Goal: Information Seeking & Learning: Check status

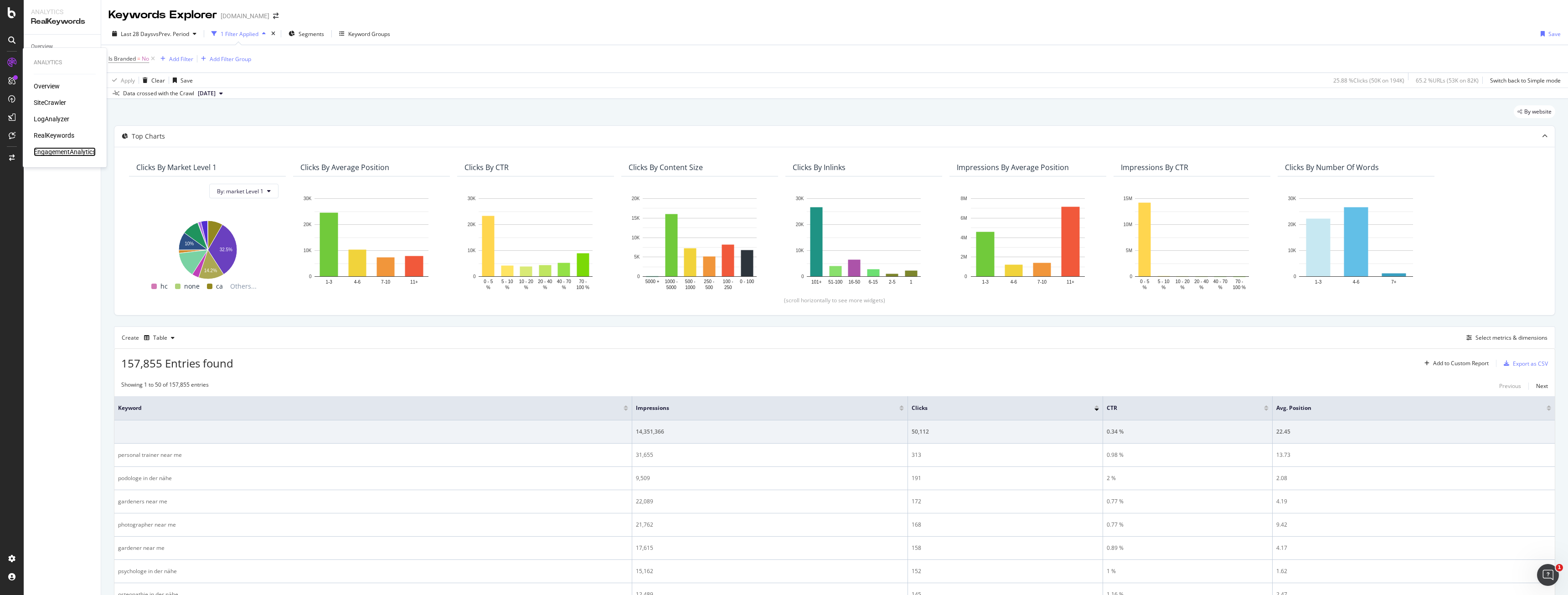
click at [71, 149] on div "EngagementAnalytics" at bounding box center [65, 151] width 62 height 9
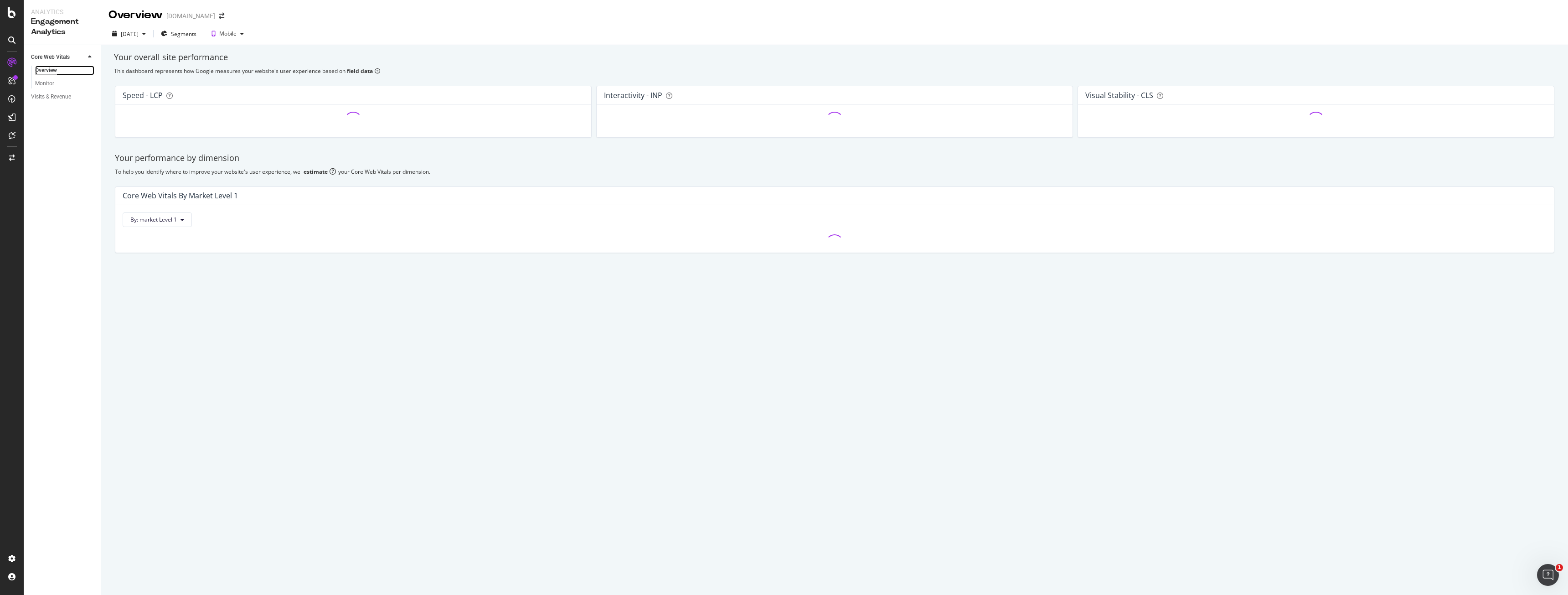
click at [50, 72] on div "Overview" at bounding box center [46, 71] width 22 height 10
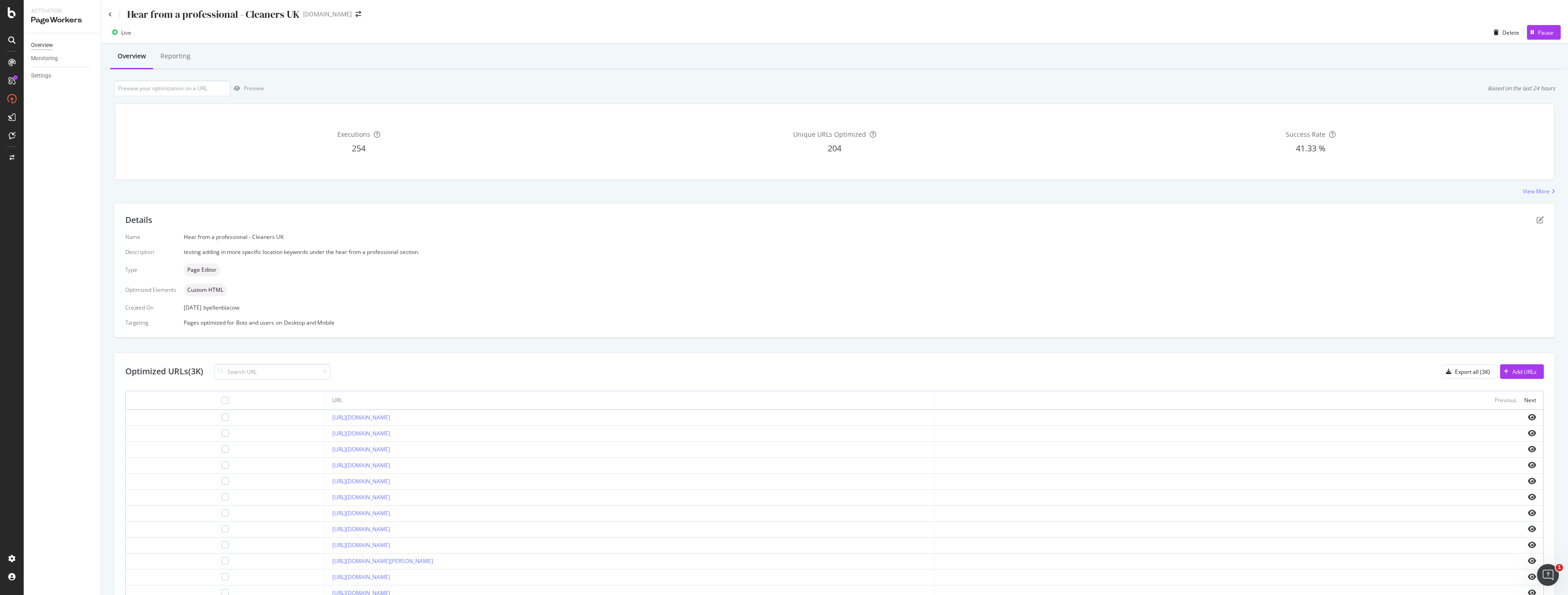
scroll to position [98, 0]
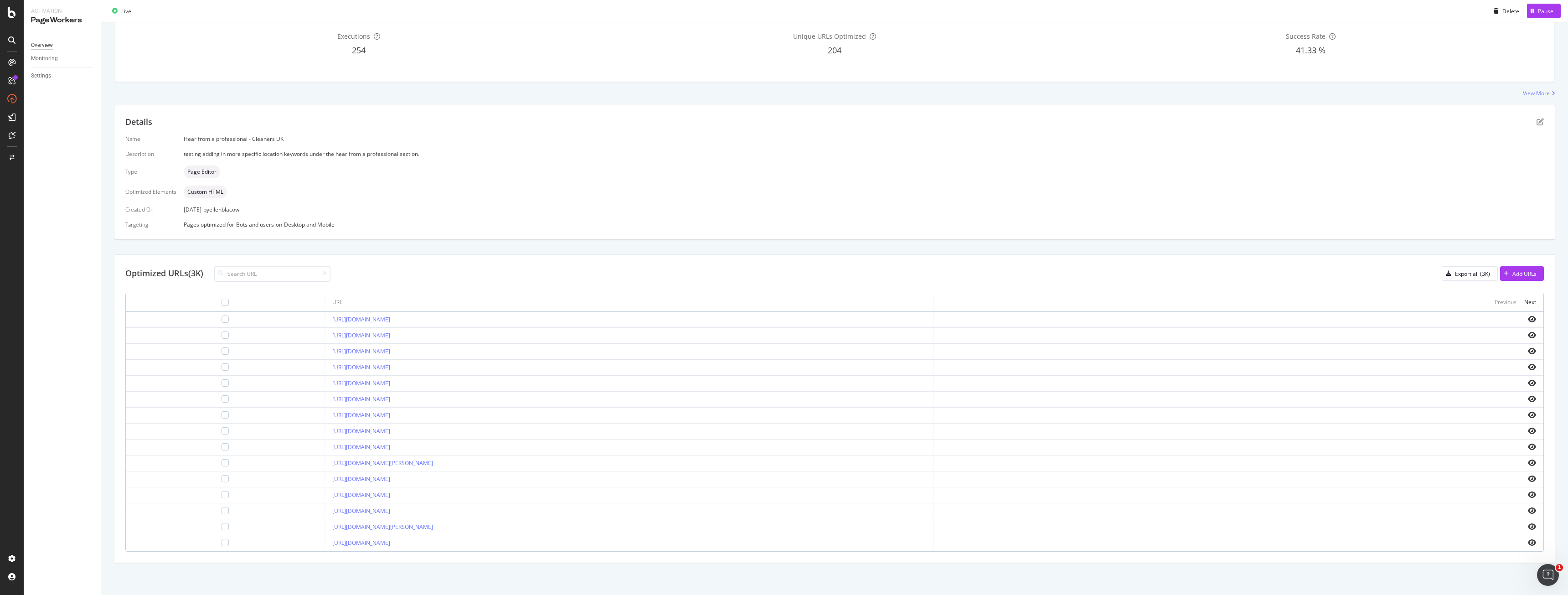
click at [51, 45] on div "Overview" at bounding box center [42, 46] width 22 height 10
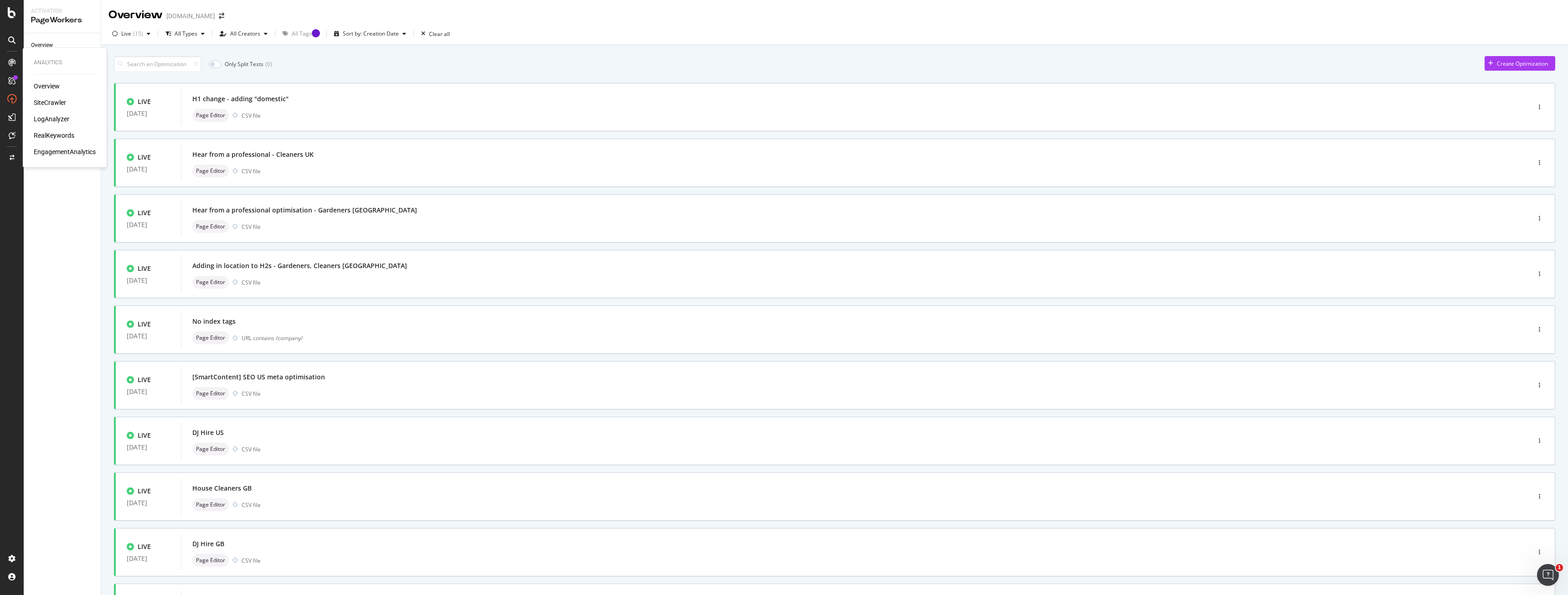
click at [60, 105] on div "SiteCrawler" at bounding box center [50, 102] width 33 height 9
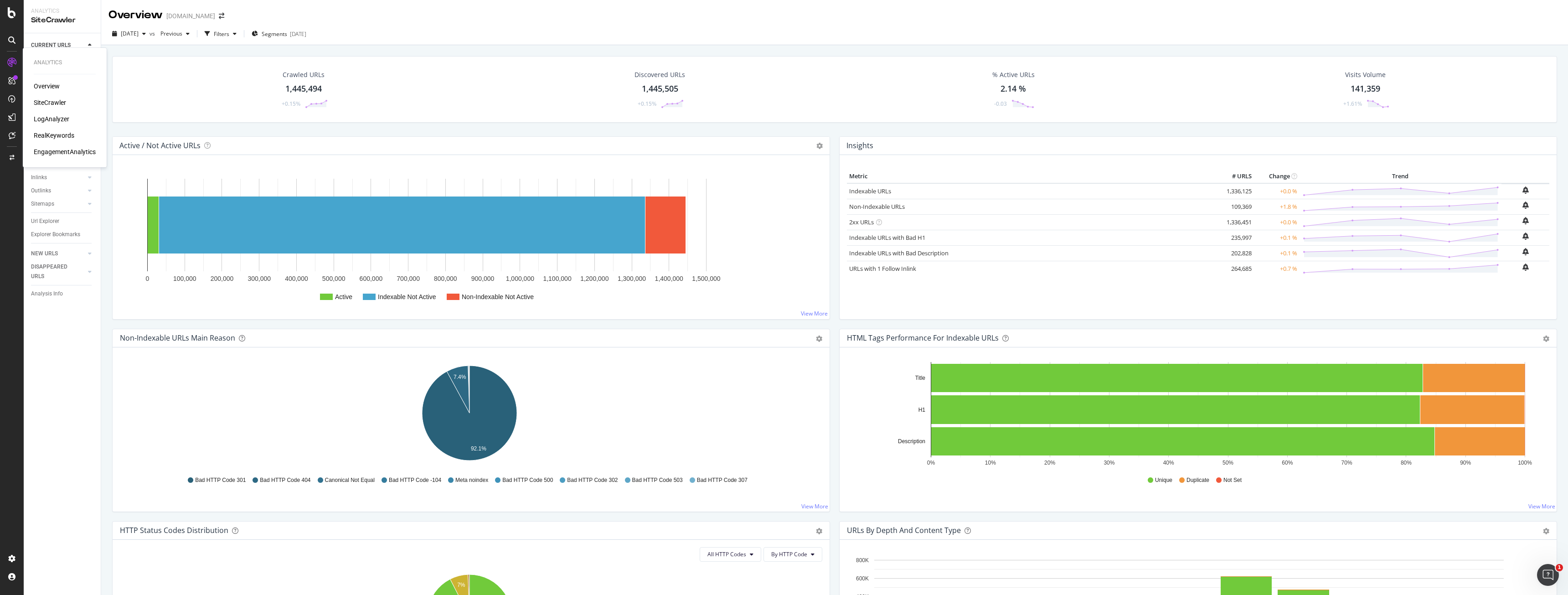
click at [41, 131] on div "RealKeywords" at bounding box center [54, 135] width 41 height 9
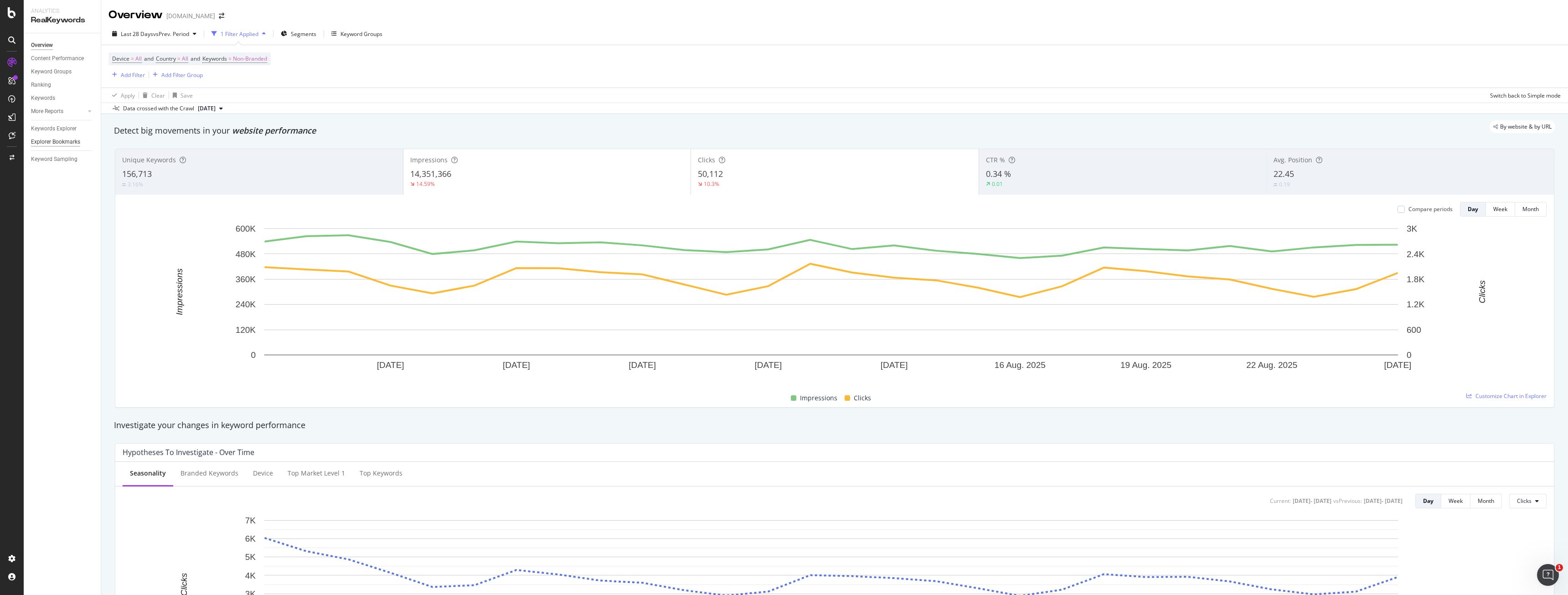
click at [68, 142] on div "Explorer Bookmarks" at bounding box center [56, 142] width 50 height 10
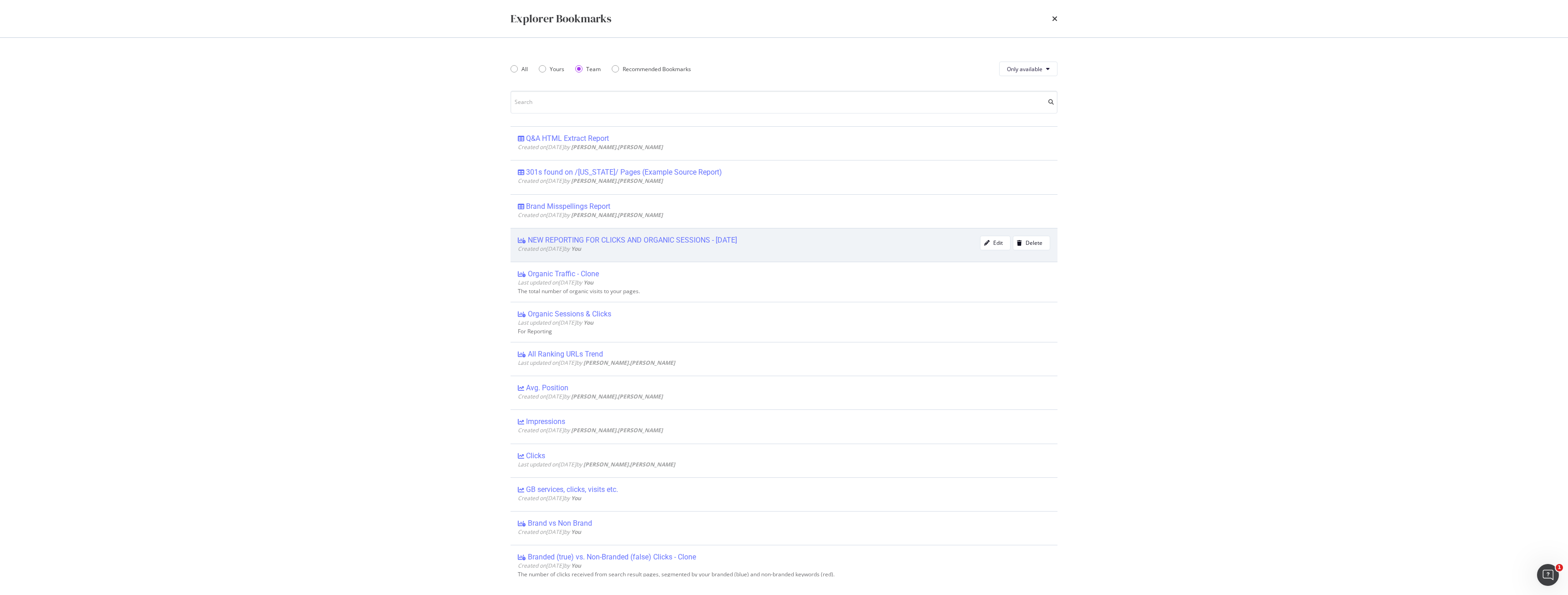
click at [598, 235] on div "NEW REPORTING FOR CLICKS AND ORGANIC SESSIONS - [DATE]" at bounding box center [632, 239] width 210 height 9
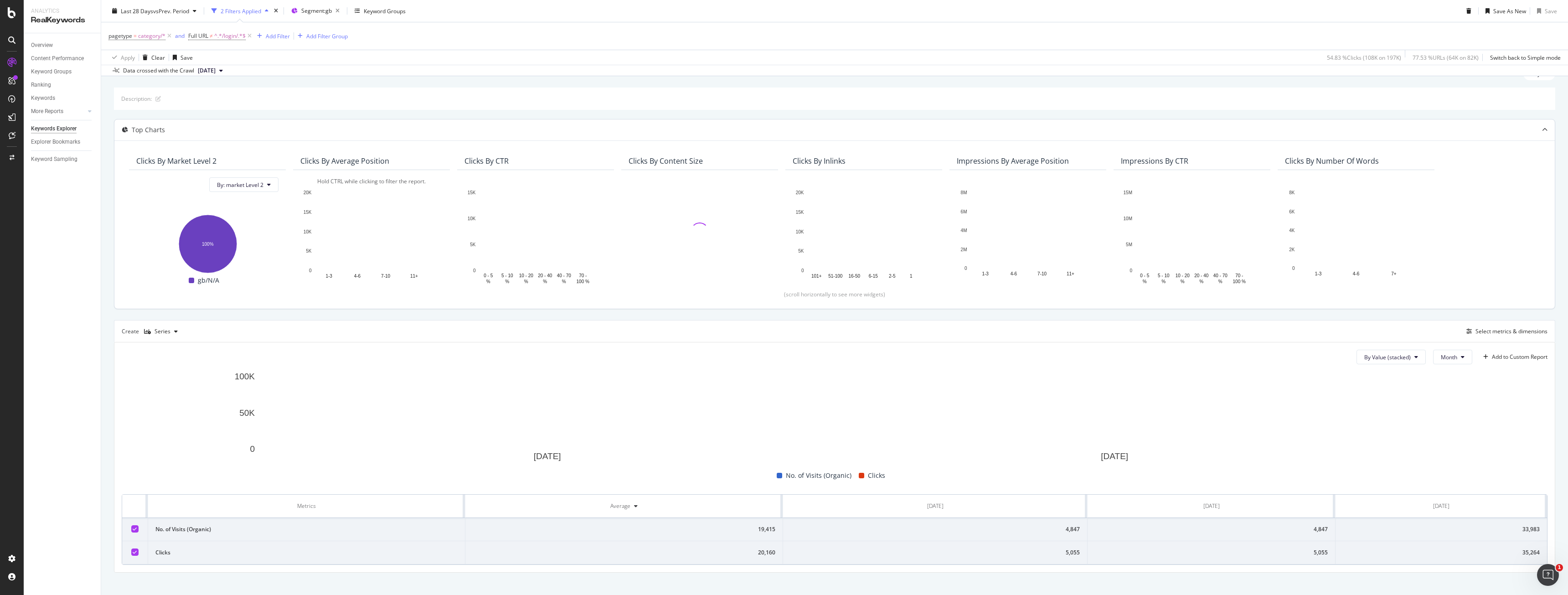
scroll to position [48, 0]
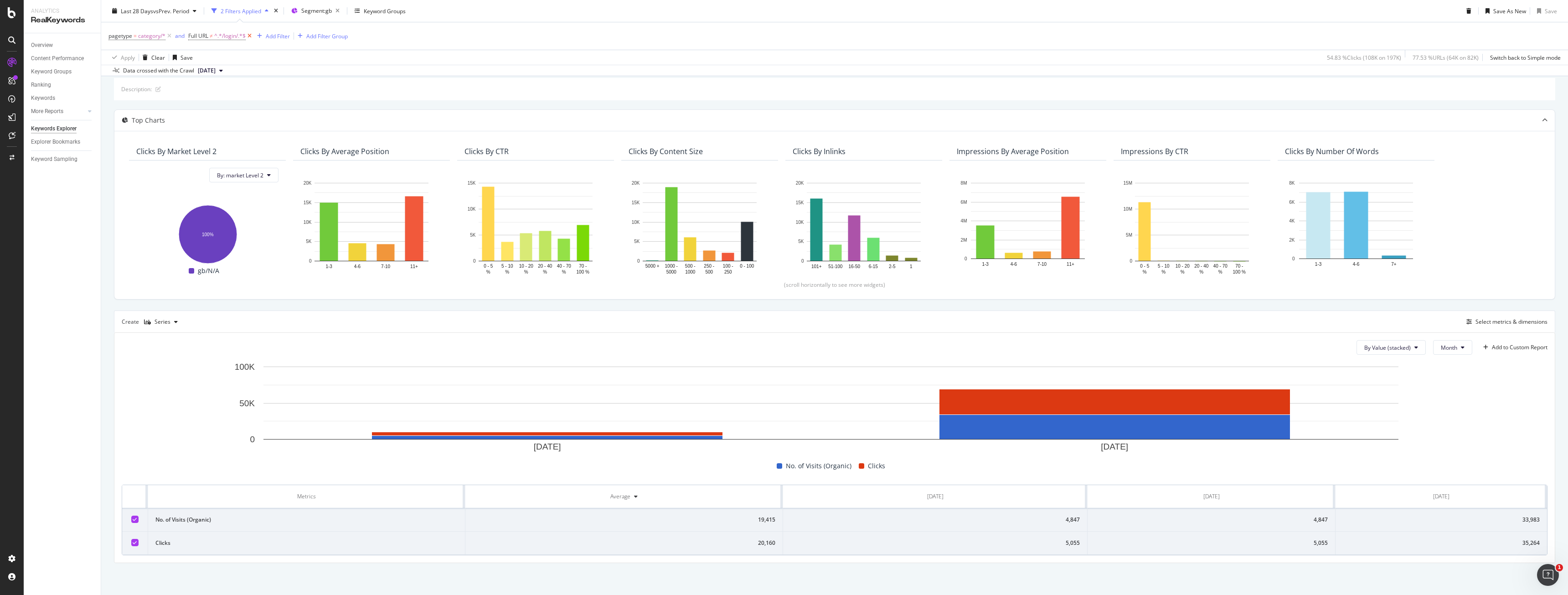
click at [250, 39] on icon at bounding box center [249, 36] width 8 height 9
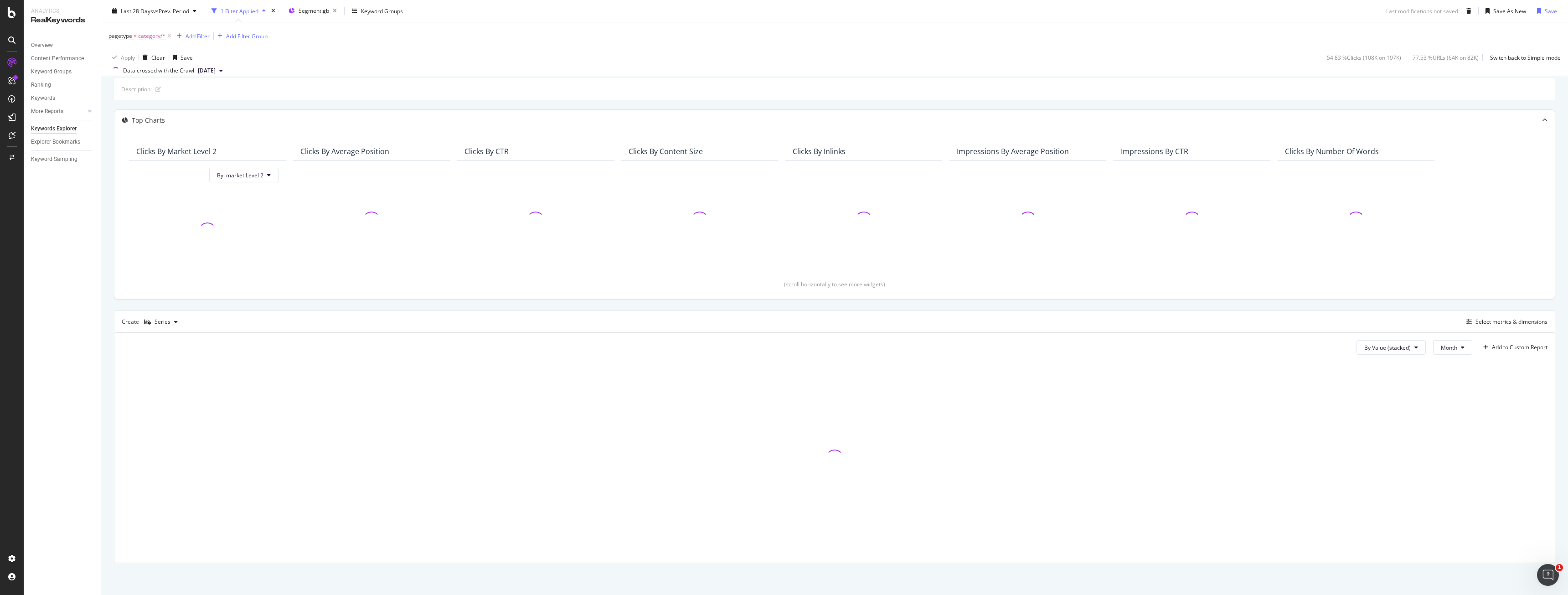
click at [154, 36] on span "category/*" at bounding box center [152, 36] width 28 height 13
click at [389, 71] on div "Data crossed with the Crawl [DATE]" at bounding box center [835, 70] width 1467 height 11
click at [205, 36] on div "Add Filter" at bounding box center [198, 36] width 24 height 8
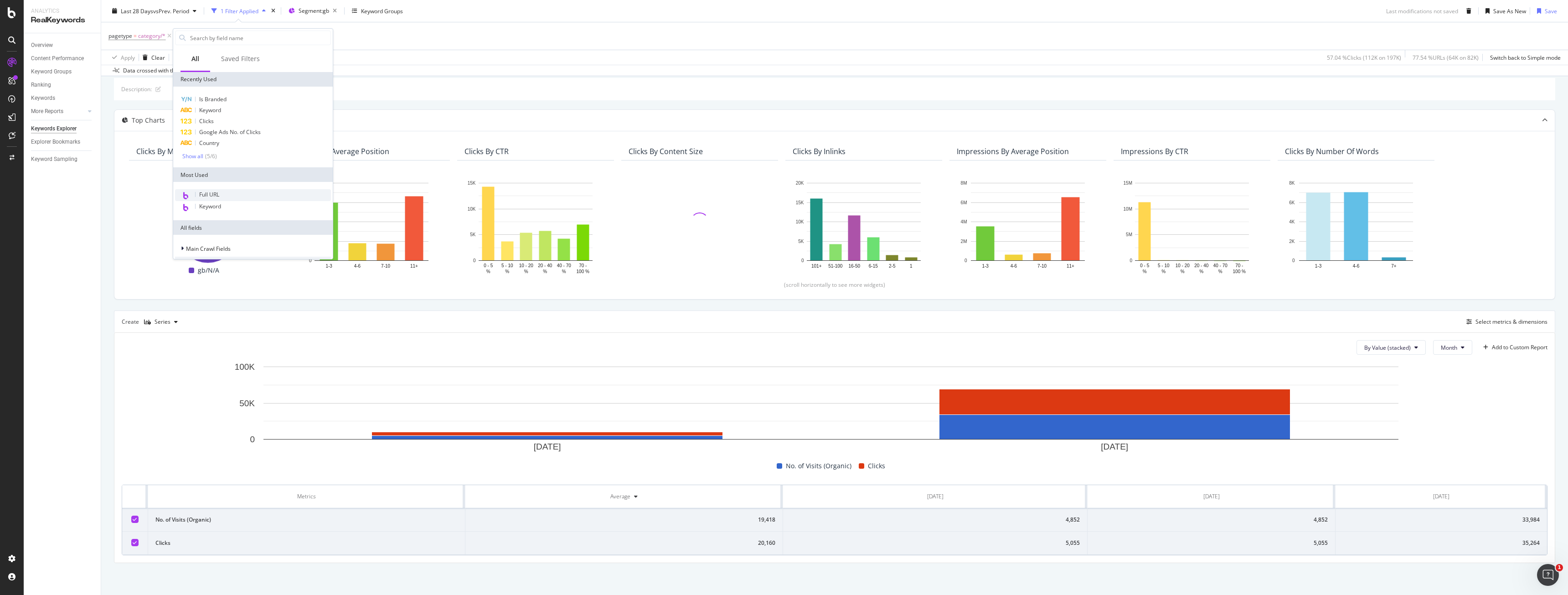
click at [213, 190] on div "Full URL" at bounding box center [252, 195] width 156 height 12
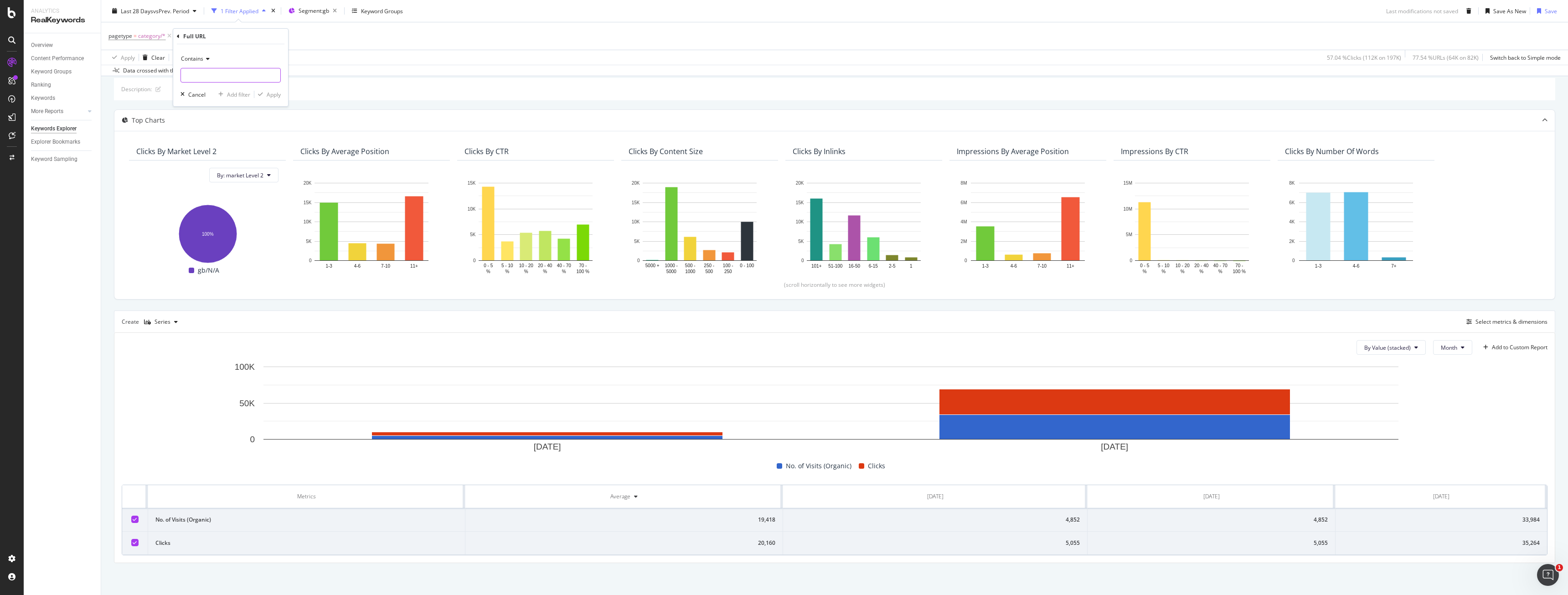
click at [213, 79] on input "text" at bounding box center [231, 74] width 99 height 15
paste input "[URL][DOMAIN_NAME]"
type input "[URL][DOMAIN_NAME]"
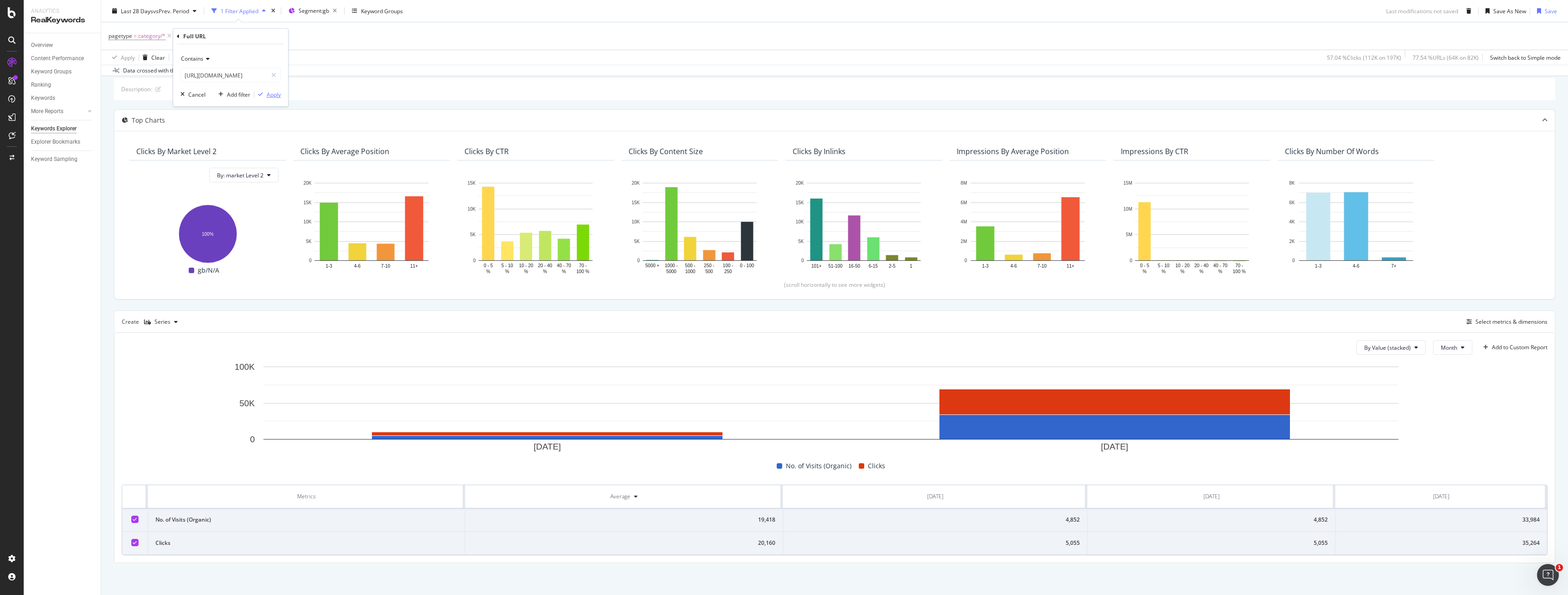
click at [276, 93] on div "Apply" at bounding box center [273, 94] width 14 height 8
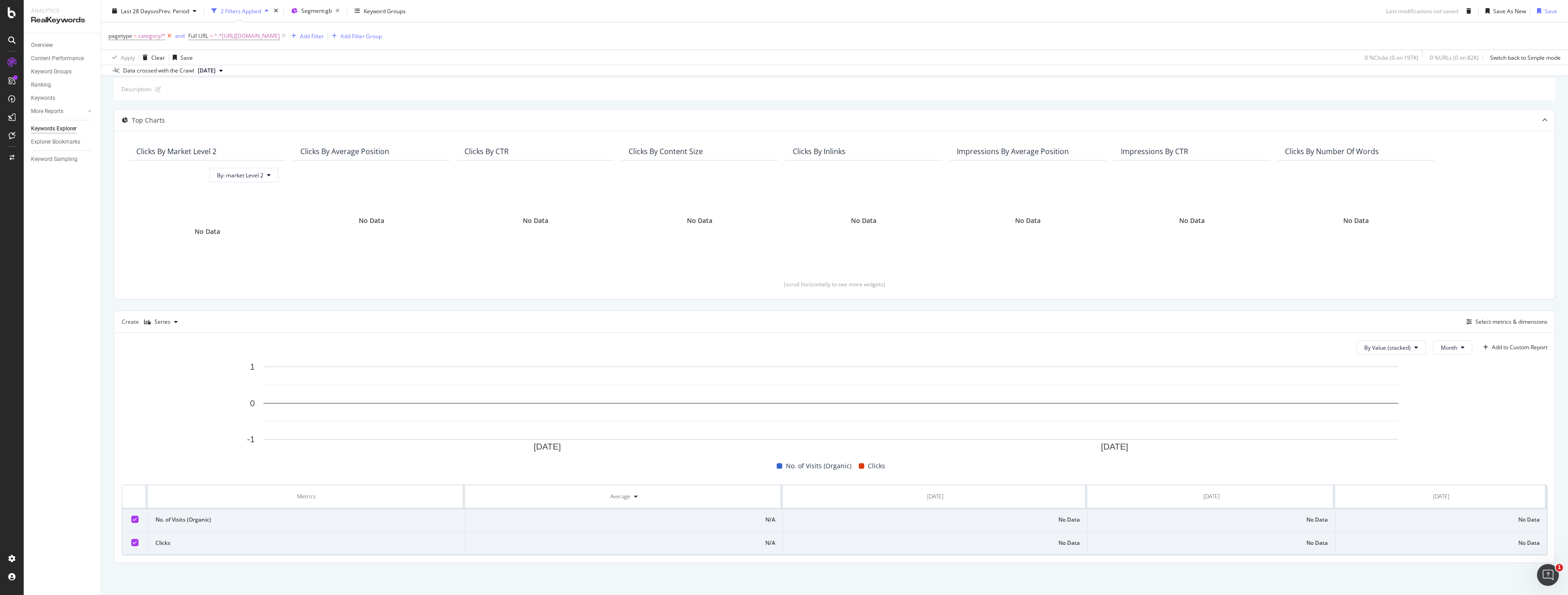
drag, startPoint x: 169, startPoint y: 37, endPoint x: 238, endPoint y: 104, distance: 96.2
click at [169, 37] on icon at bounding box center [170, 36] width 8 height 9
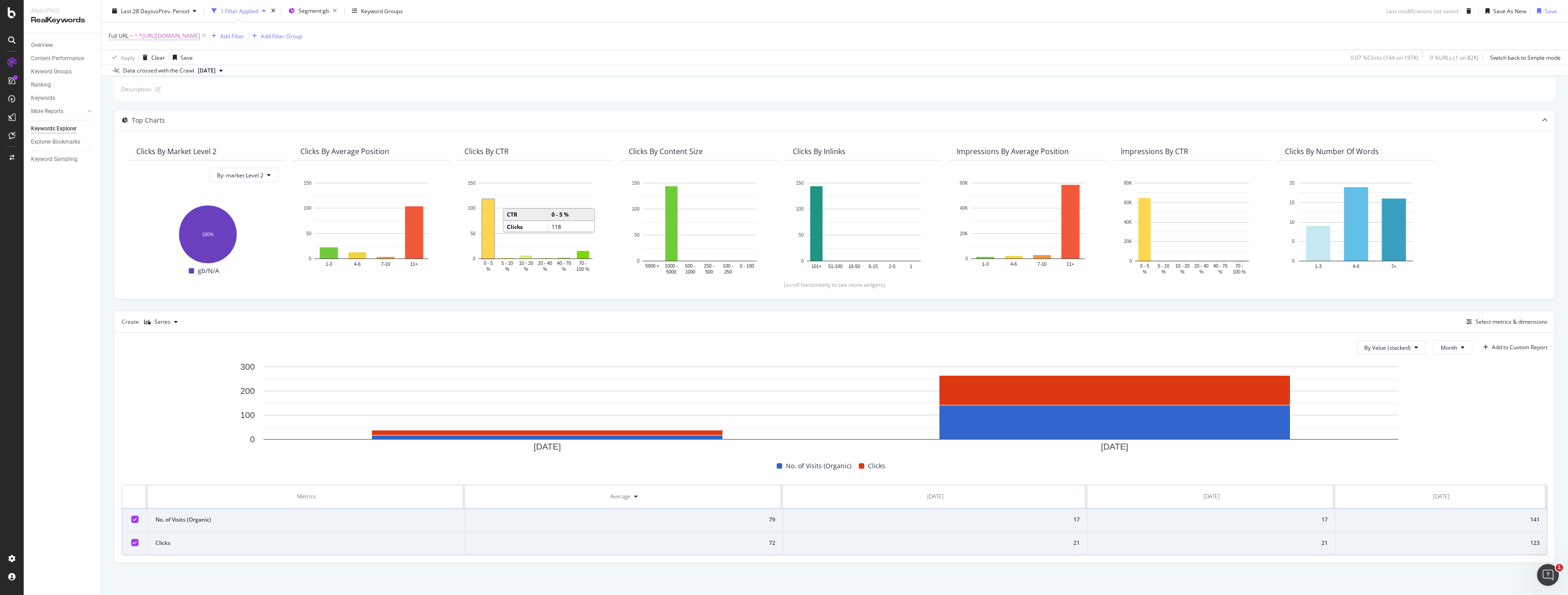
click at [200, 34] on span "^.*[URL][DOMAIN_NAME]" at bounding box center [167, 36] width 66 height 13
click at [127, 57] on span "Contains" at bounding box center [127, 58] width 22 height 8
click at [145, 81] on div "Equal to" at bounding box center [167, 76] width 97 height 12
click at [206, 89] on div "Apply" at bounding box center [210, 93] width 14 height 8
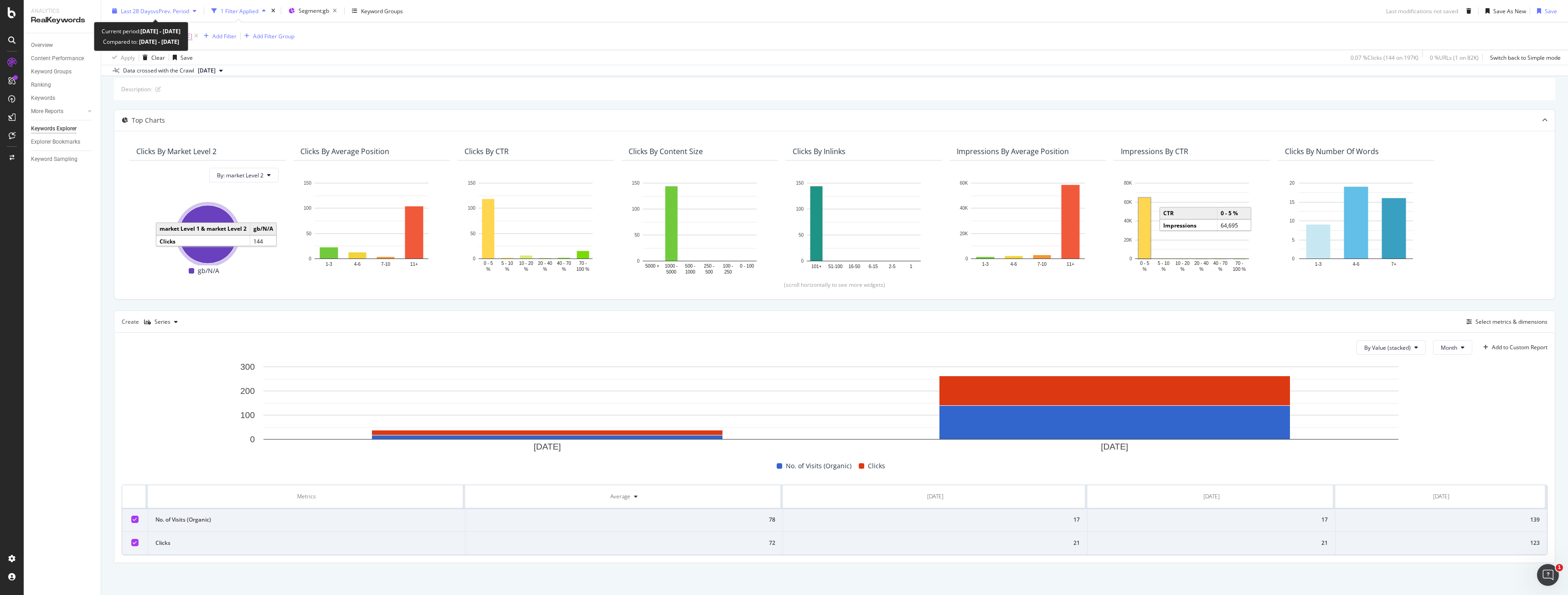
click at [130, 10] on span "Last 28 Days" at bounding box center [137, 11] width 33 height 8
click at [149, 66] on div "Last 3 Months" at bounding box center [150, 64] width 36 height 8
type input "[DATE]"
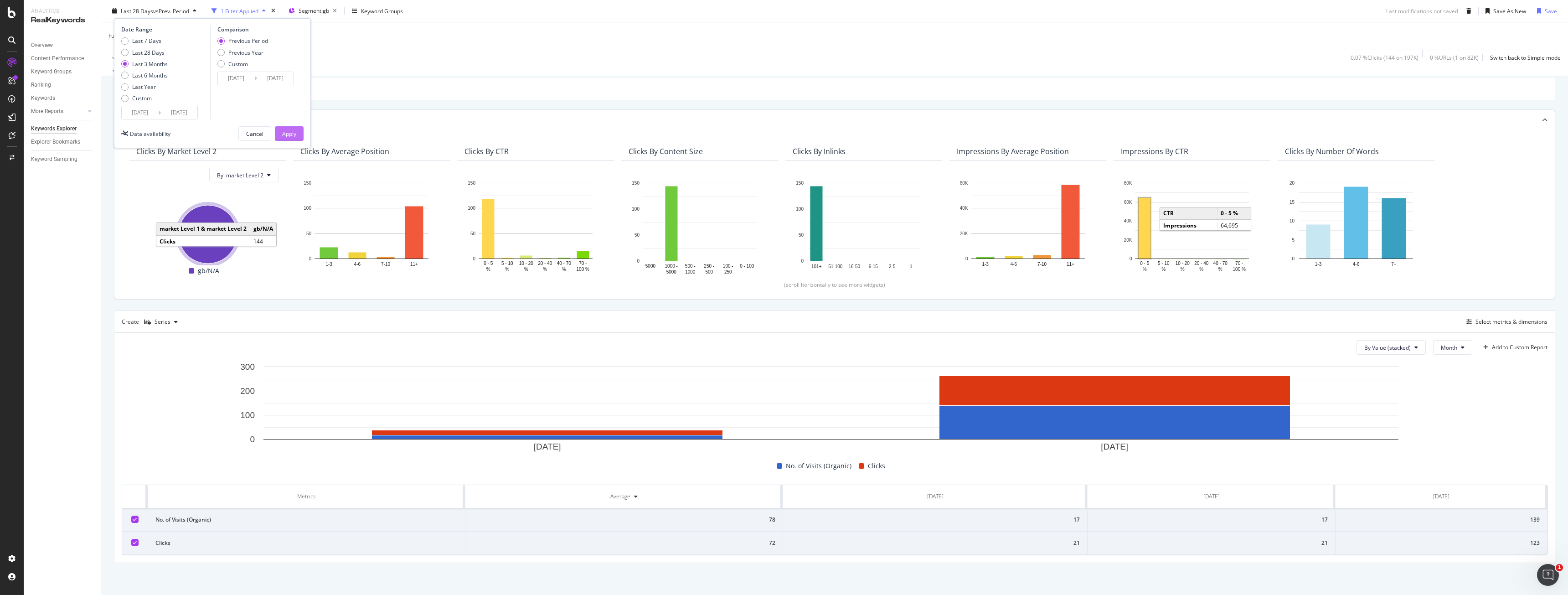
click at [284, 132] on div "Apply" at bounding box center [289, 133] width 14 height 8
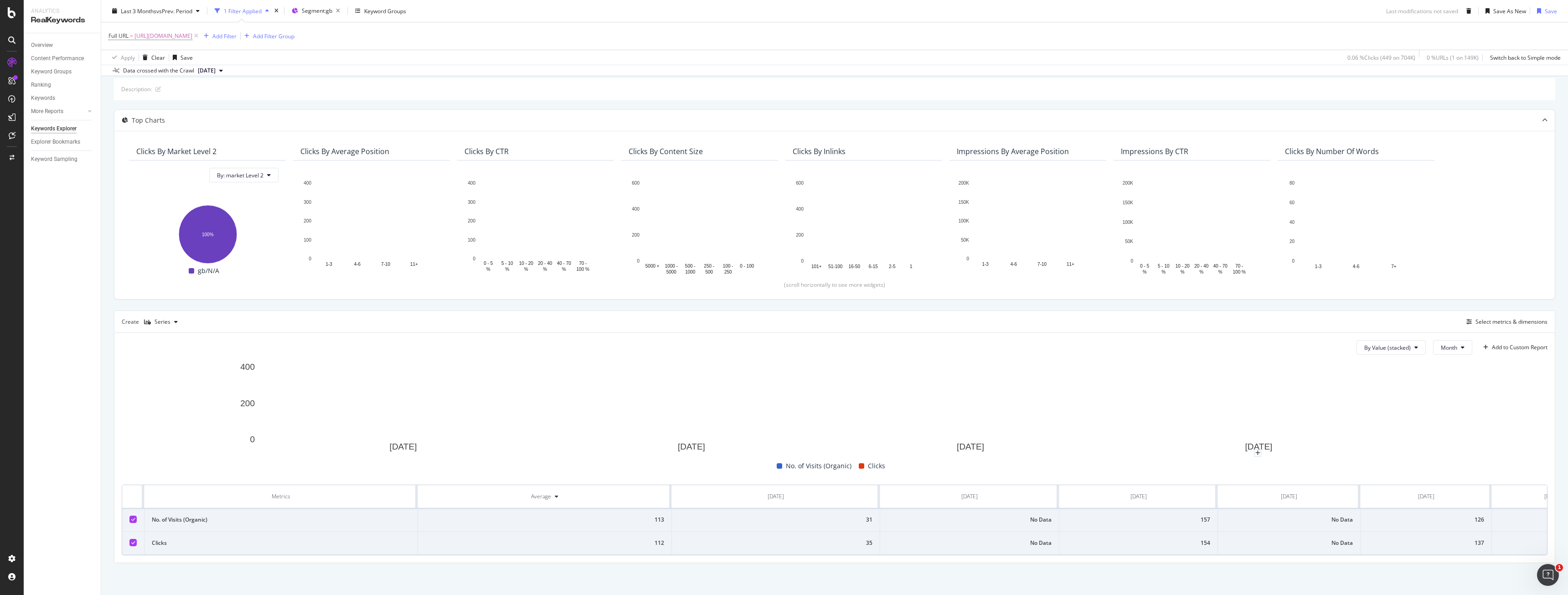
scroll to position [52, 0]
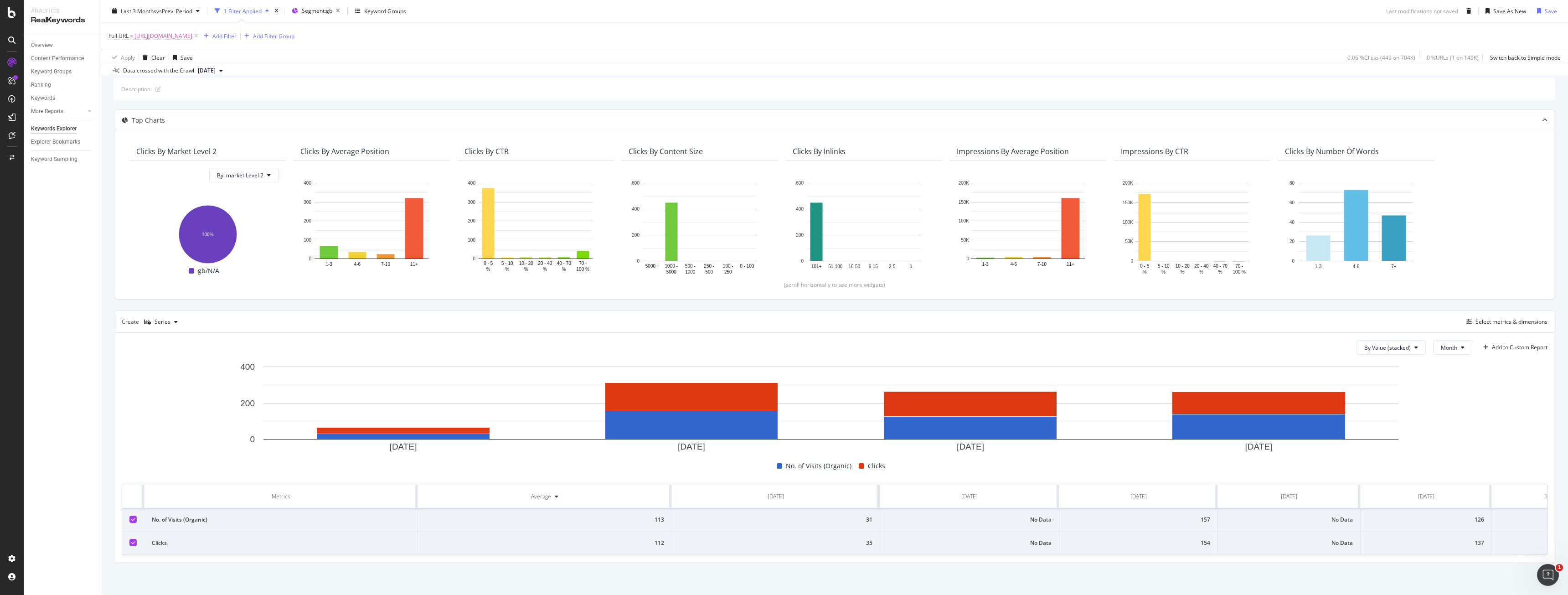
drag, startPoint x: 1005, startPoint y: 555, endPoint x: 1015, endPoint y: 554, distance: 10.0
click at [1015, 554] on div "Metrics Average [DATE] [DATE] [DATE] [DATE] [DATE] [DATE] [DATE] [DATE] No. of …" at bounding box center [834, 520] width 1426 height 71
